Goal: Information Seeking & Learning: Learn about a topic

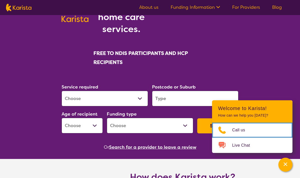
scroll to position [55, 0]
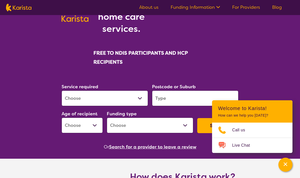
click at [196, 98] on input "search" at bounding box center [195, 99] width 86 height 16
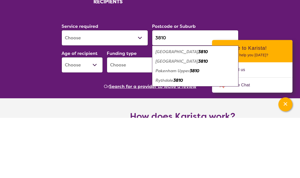
type input "3810"
click at [198, 110] on em "3810" at bounding box center [203, 112] width 10 height 5
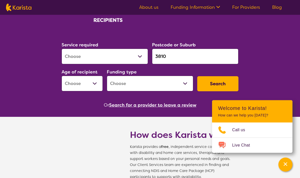
scroll to position [91, 0]
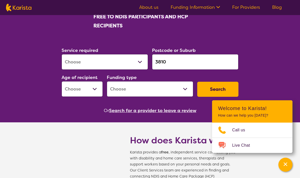
click at [99, 88] on select "Early Childhood - 0 to 9 Child - 10 to 11 Adolescent - 12 to 17 Adult - 18 to 6…" at bounding box center [82, 89] width 41 height 16
select select "AD"
click at [186, 89] on select "Home Care Package (HCP) National Disability Insurance Scheme (NDIS) I don't know" at bounding box center [150, 89] width 86 height 16
select select "NDIS"
click at [139, 60] on select "Allied Health Assistant Assessment ([MEDICAL_DATA] or [MEDICAL_DATA]) Behaviour…" at bounding box center [105, 62] width 86 height 16
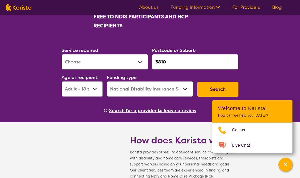
click at [135, 59] on select "Allied Health Assistant Assessment ([MEDICAL_DATA] or [MEDICAL_DATA]) Behaviour…" at bounding box center [105, 62] width 86 height 16
select select "Support worker"
click at [229, 87] on button "Search" at bounding box center [217, 89] width 41 height 15
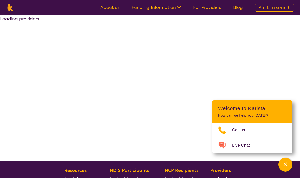
select select "by_score"
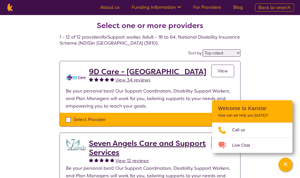
click at [233, 53] on select "Highly reviewed Top rated" at bounding box center [222, 53] width 38 height 7
